Goal: Information Seeking & Learning: Learn about a topic

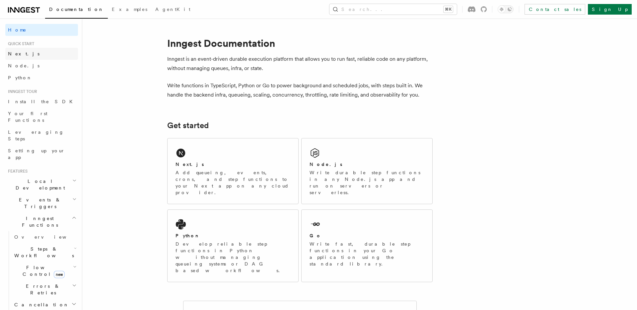
click at [20, 55] on span "Next.js" at bounding box center [24, 53] width 32 height 5
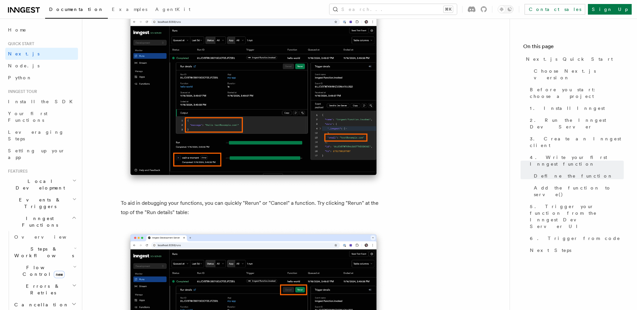
scroll to position [2921, 0]
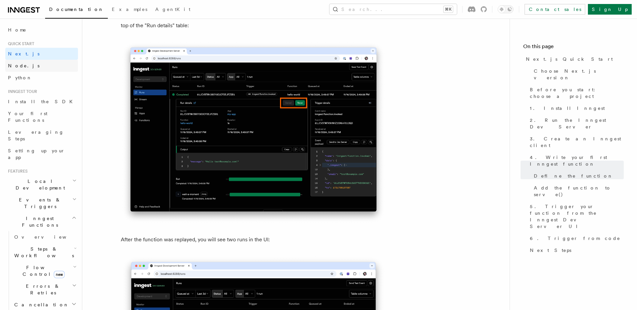
click at [27, 68] on link "Node.js" at bounding box center [41, 66] width 73 height 12
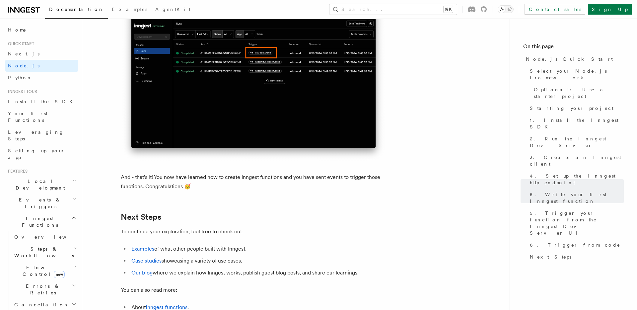
scroll to position [4160, 0]
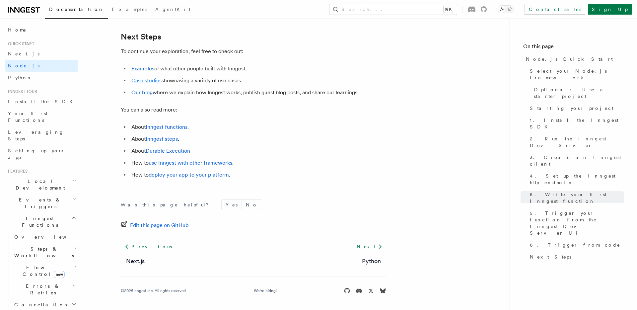
click at [145, 81] on link "Case studies" at bounding box center [146, 80] width 30 height 6
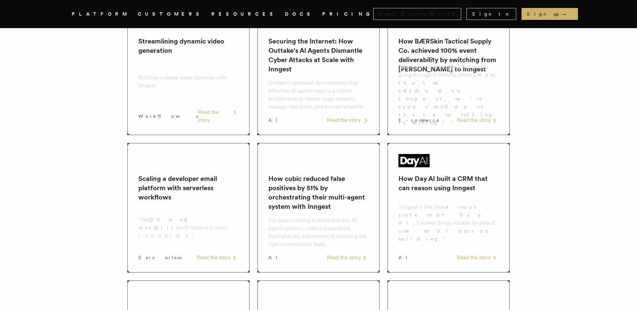
scroll to position [141, 0]
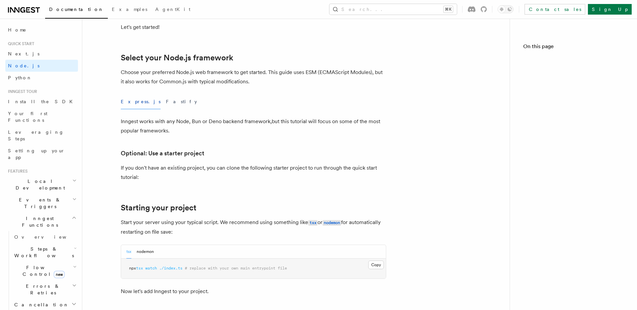
scroll to position [4160, 0]
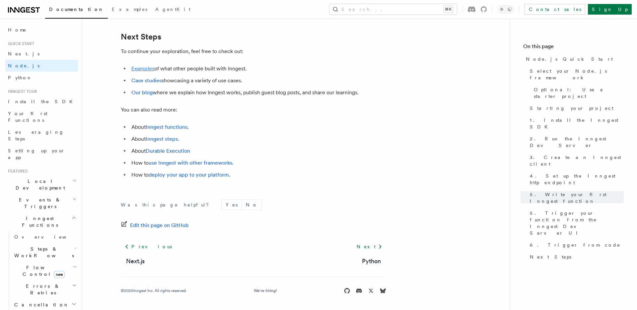
click at [148, 67] on link "Examples" at bounding box center [142, 68] width 23 height 6
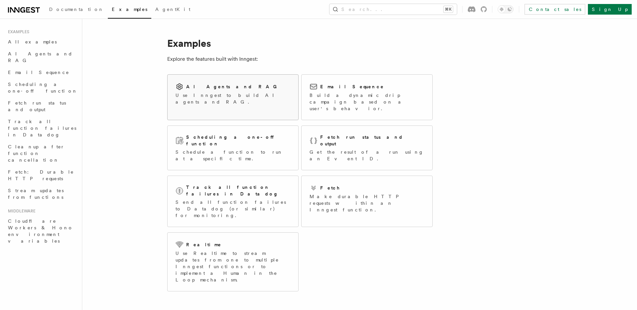
click at [269, 97] on div "AI Agents and RAG Use Inngest to build AI agents and RAG." at bounding box center [232, 94] width 131 height 38
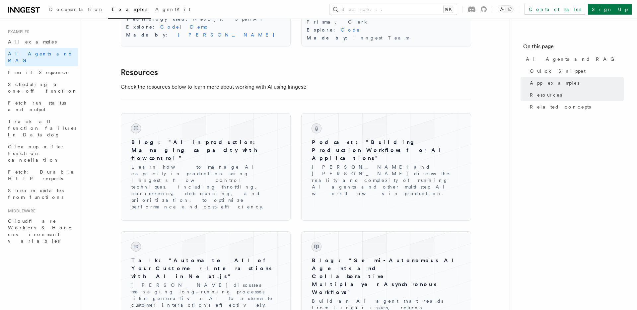
scroll to position [805, 0]
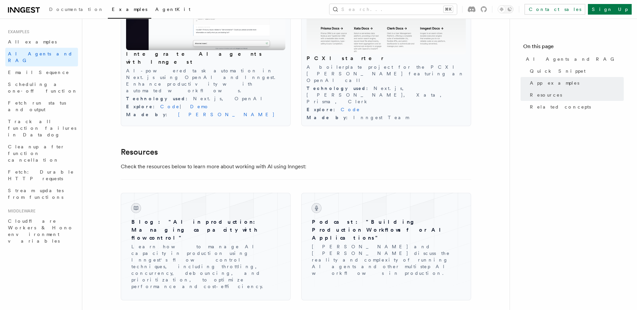
click at [155, 10] on span "AgentKit" at bounding box center [172, 9] width 35 height 5
